Goal: Navigation & Orientation: Understand site structure

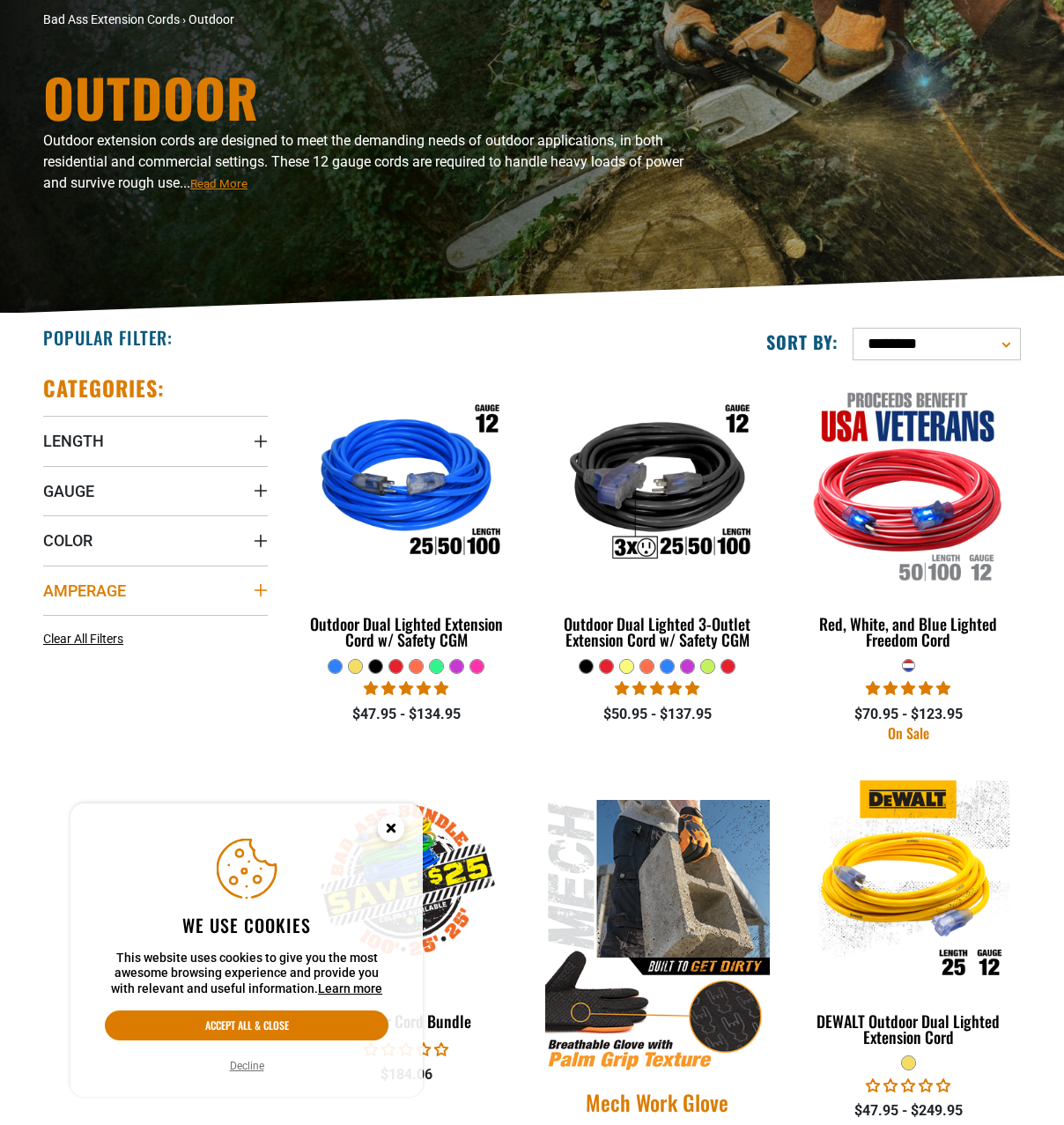
scroll to position [176, 0]
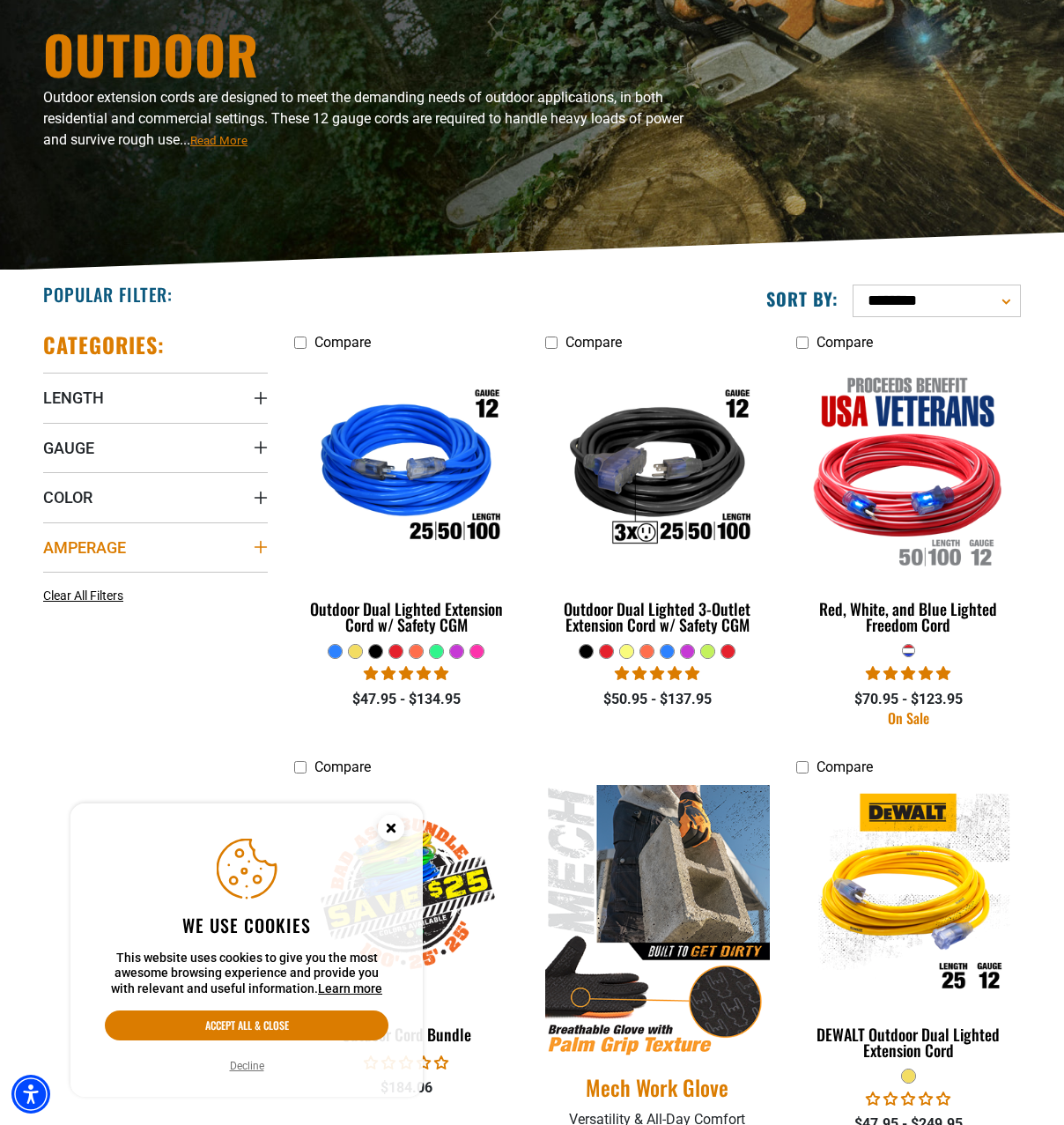
click at [246, 545] on summary "Amperage" at bounding box center [156, 546] width 225 height 49
click at [172, 545] on summary "Amperage" at bounding box center [156, 546] width 225 height 49
click at [159, 448] on summary "Gauge" at bounding box center [156, 447] width 225 height 49
